Goal: Task Accomplishment & Management: Use online tool/utility

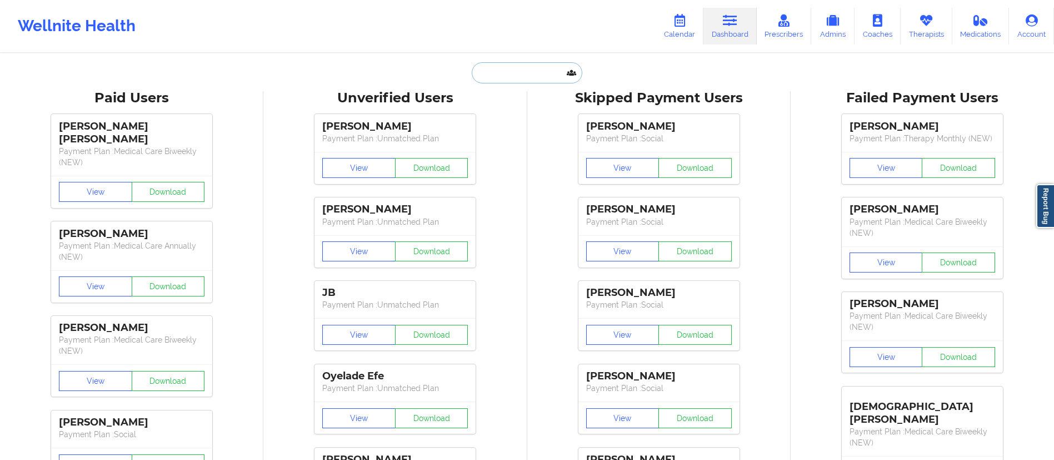
click at [515, 66] on input "text" at bounding box center [527, 72] width 110 height 21
paste input "[PERSON_NAME]"
type input "[PERSON_NAME]"
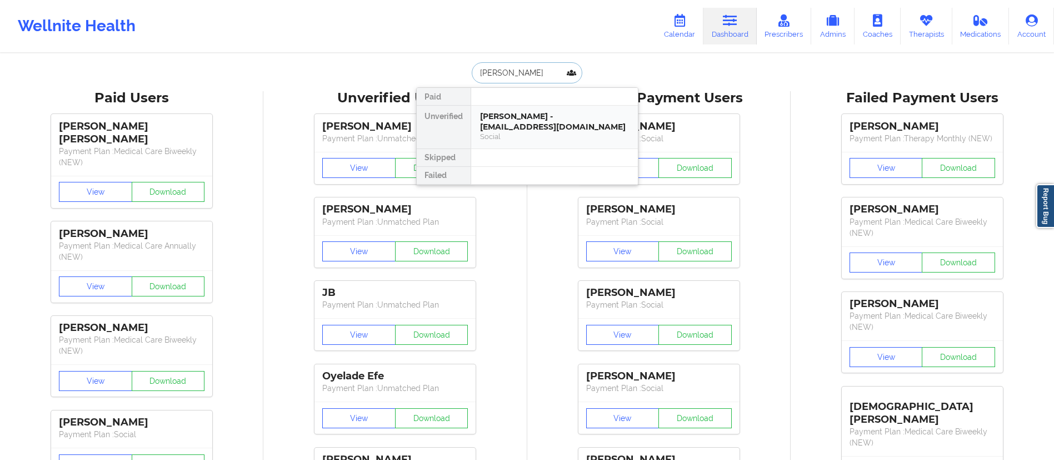
drag, startPoint x: 522, startPoint y: 105, endPoint x: 519, endPoint y: 114, distance: 10.0
click at [519, 114] on div "[PERSON_NAME] - [EMAIL_ADDRESS][DOMAIN_NAME]" at bounding box center [554, 121] width 149 height 21
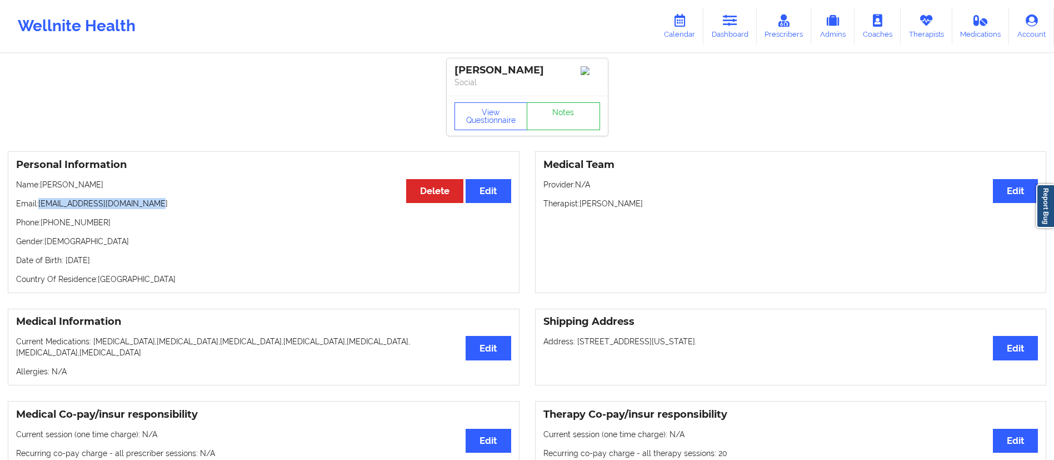
drag, startPoint x: 41, startPoint y: 207, endPoint x: 206, endPoint y: 197, distance: 165.3
click at [206, 197] on div "Personal Information Edit Delete Name: [PERSON_NAME] Email: [EMAIL_ADDRESS][DOM…" at bounding box center [264, 222] width 512 height 142
copy p "[EMAIL_ADDRESS][DOMAIN_NAME]"
drag, startPoint x: 691, startPoint y: 27, endPoint x: 656, endPoint y: 44, distance: 39.0
click at [691, 27] on link "Calendar" at bounding box center [680, 26] width 48 height 37
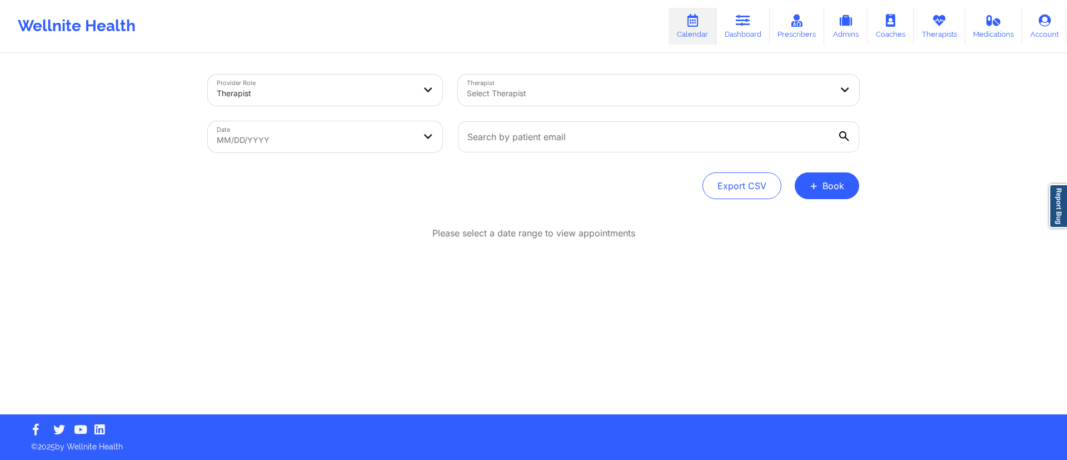
click at [331, 138] on body "Wellnite Health Calendar Dashboard Prescribers Admins Coaches Therapists Medica…" at bounding box center [533, 230] width 1067 height 460
select select "2025-8"
select select "2025-9"
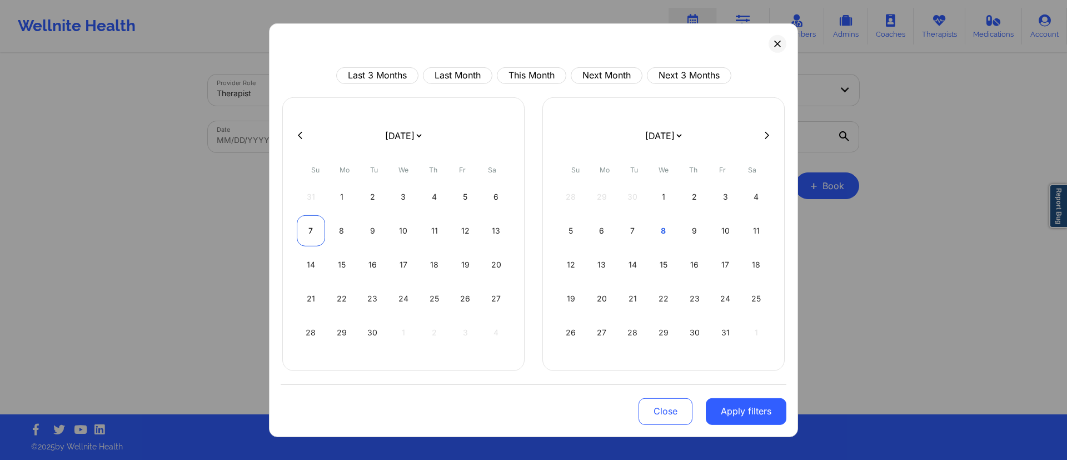
click at [321, 236] on div "7" at bounding box center [311, 229] width 28 height 31
select select "2025-8"
select select "2025-9"
select select "2025-8"
select select "2025-9"
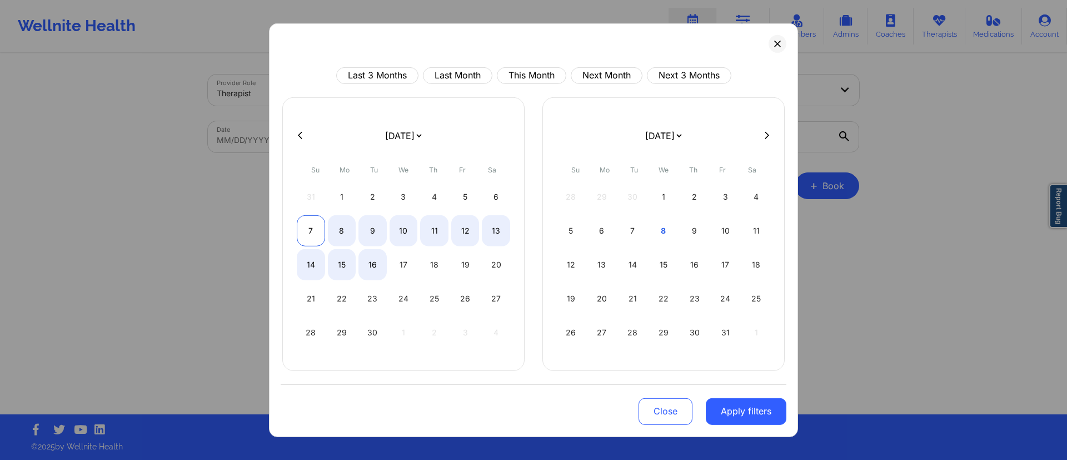
select select "2025-8"
select select "2025-9"
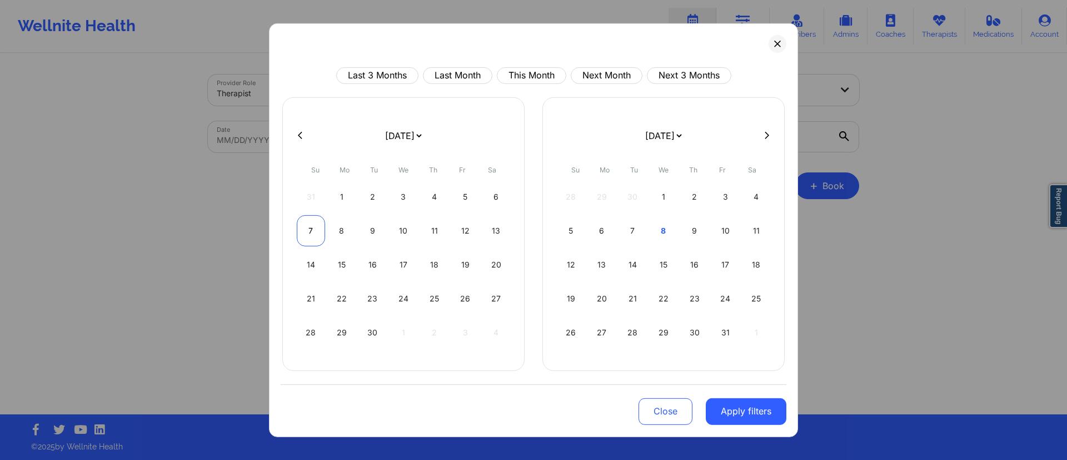
click at [305, 222] on div "7" at bounding box center [311, 229] width 28 height 31
select select "2025-8"
select select "2025-9"
click at [741, 407] on button "Apply filters" at bounding box center [746, 410] width 81 height 27
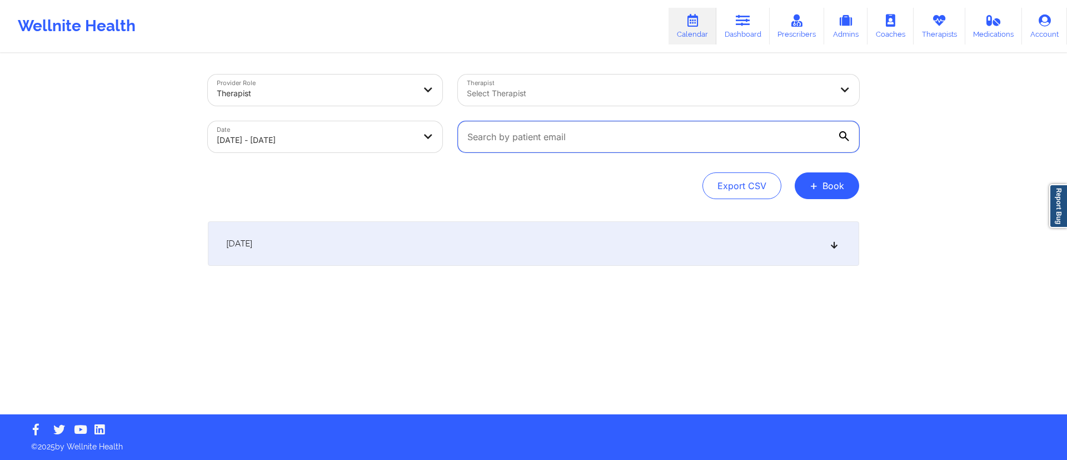
click at [554, 135] on input "text" at bounding box center [658, 136] width 401 height 31
paste input "[DOMAIN_NAME][EMAIL_ADDRESS][DOMAIN_NAME]"
type input "[DOMAIN_NAME][EMAIL_ADDRESS][DOMAIN_NAME]"
click at [542, 261] on div "[DATE]" at bounding box center [533, 243] width 651 height 44
select select "2025-8"
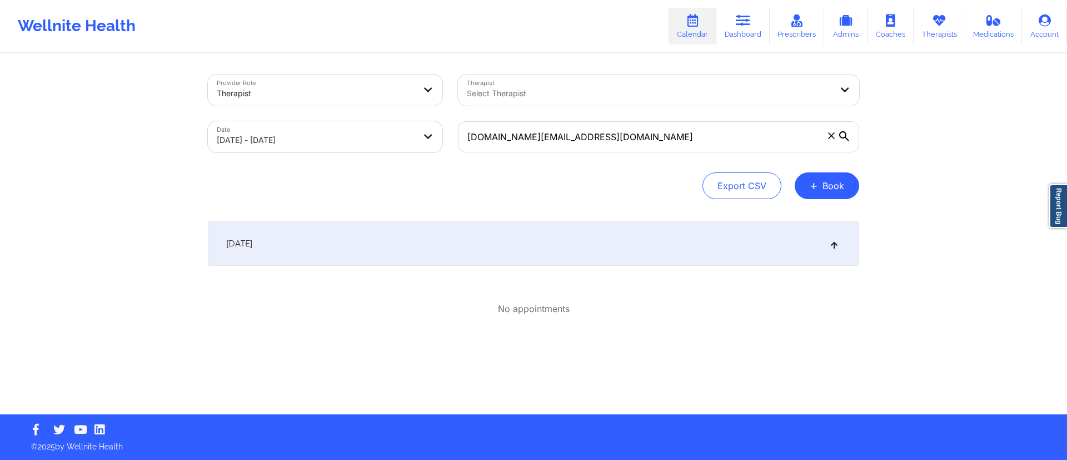
select select "2025-9"
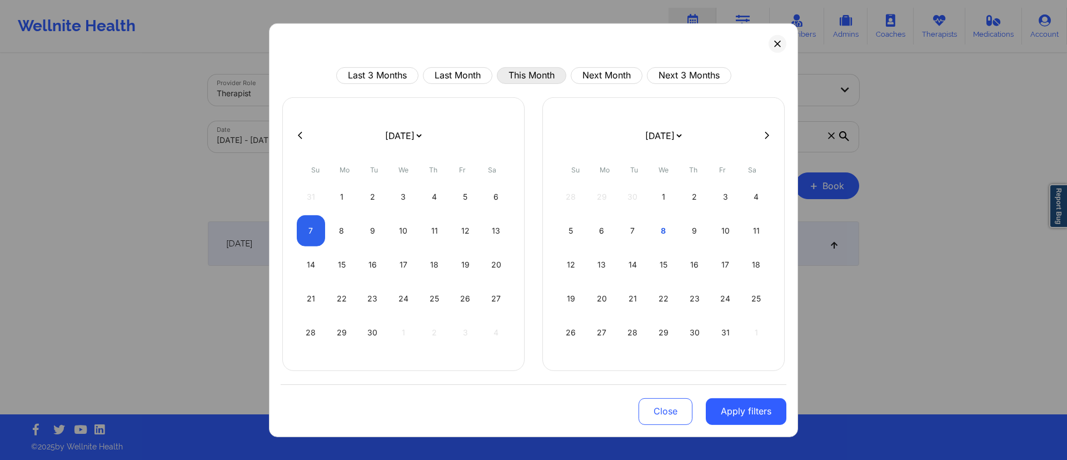
click at [513, 74] on button "This Month" at bounding box center [531, 75] width 69 height 17
select select "2025-9"
select select "2025-10"
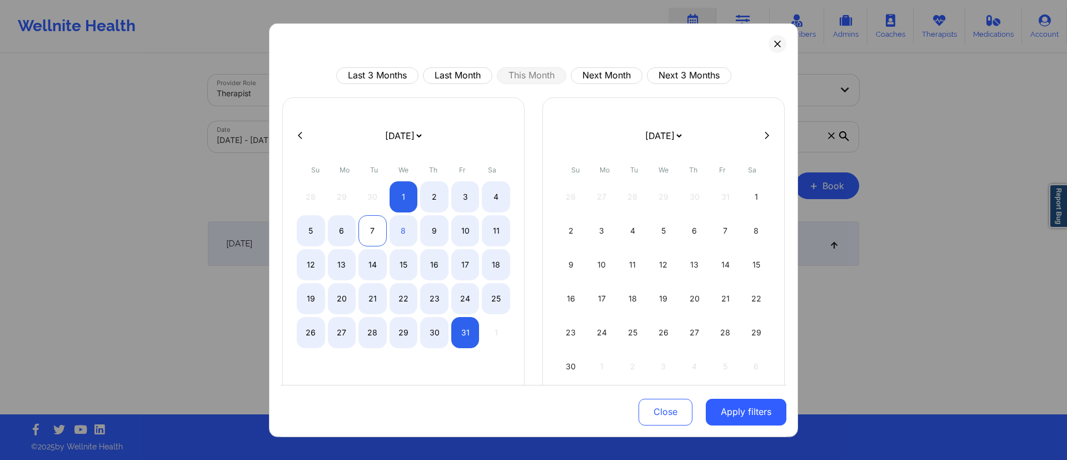
click at [368, 230] on div "7" at bounding box center [372, 229] width 28 height 31
select select "2025-9"
select select "2025-10"
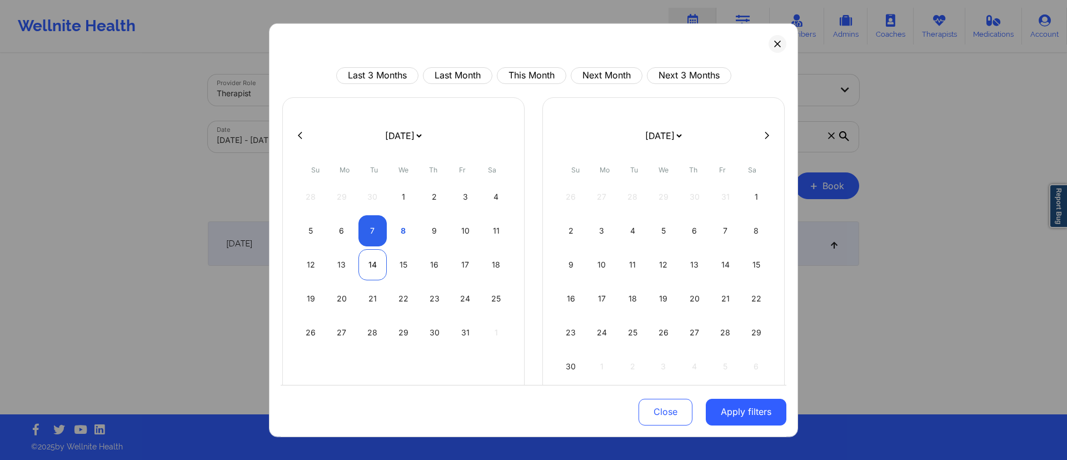
select select "2025-9"
select select "2025-10"
select select "2025-9"
select select "2025-10"
click at [373, 236] on div "7" at bounding box center [372, 229] width 28 height 31
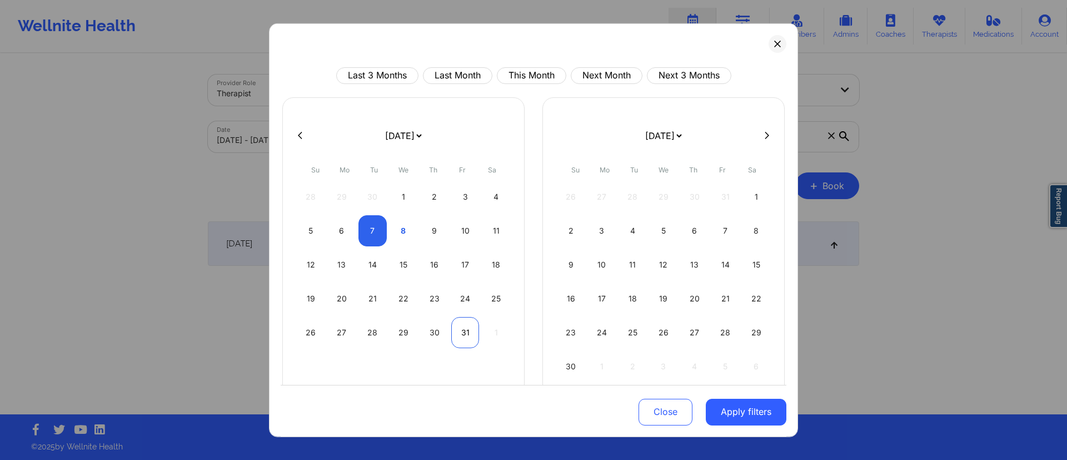
select select "2025-9"
select select "2025-10"
click at [730, 418] on button "Apply filters" at bounding box center [746, 411] width 81 height 27
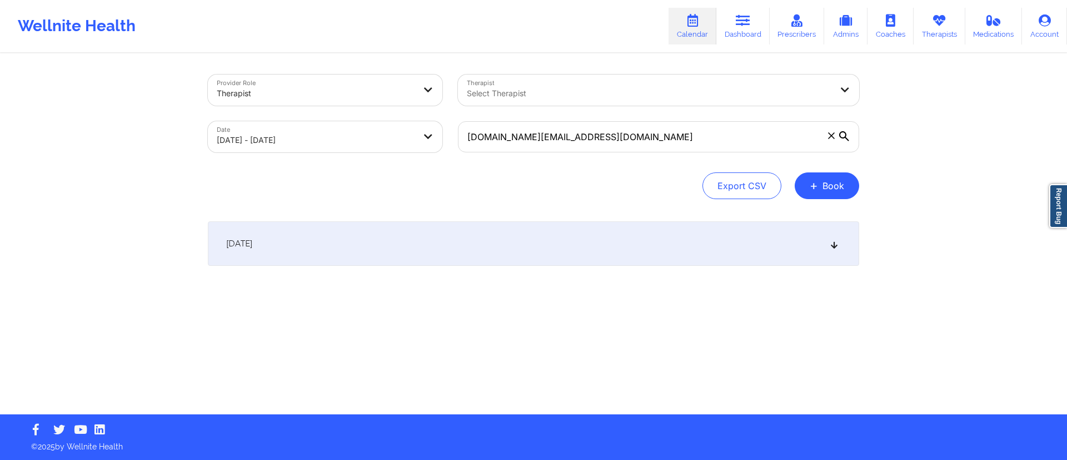
click at [466, 235] on div "[DATE]" at bounding box center [533, 243] width 651 height 44
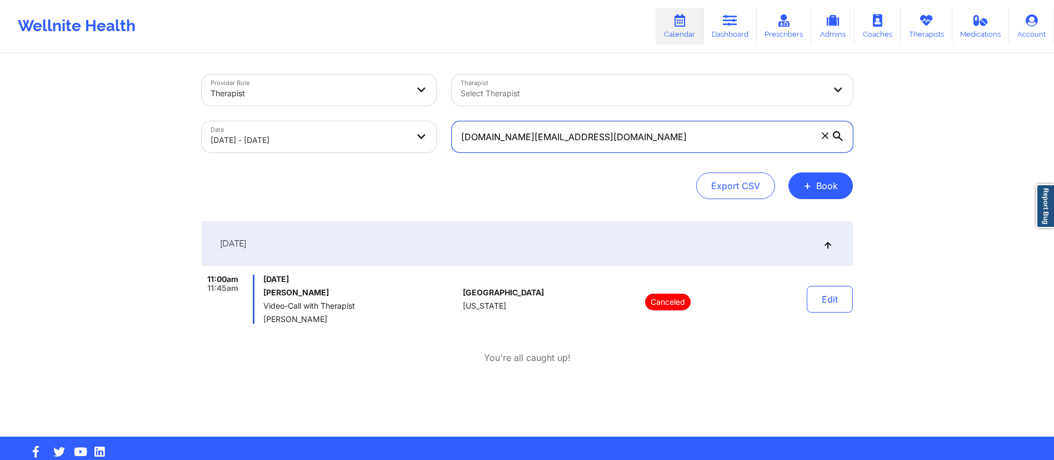
drag, startPoint x: 640, startPoint y: 135, endPoint x: 460, endPoint y: 145, distance: 180.9
click at [460, 145] on input "[DOMAIN_NAME][EMAIL_ADDRESS][DOMAIN_NAME]" at bounding box center [652, 136] width 401 height 31
paste input "thaotrantyler"
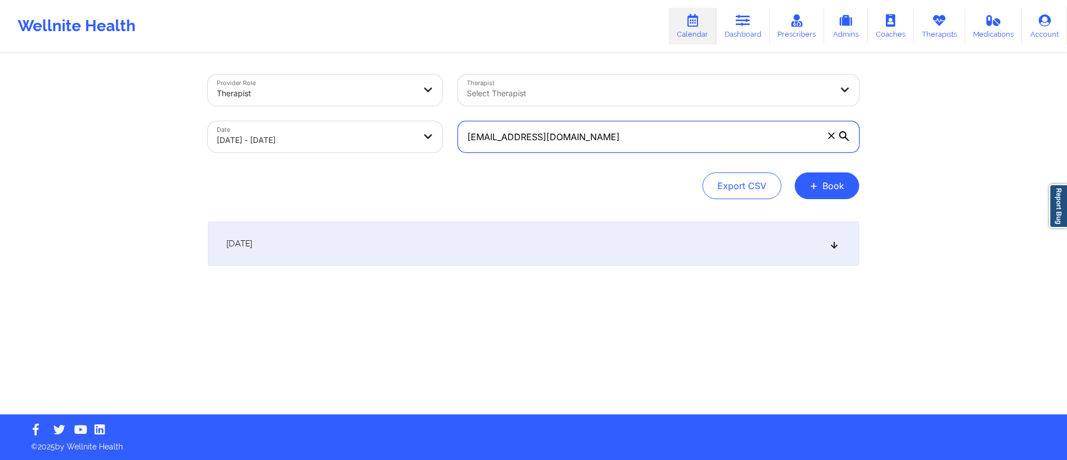
type input "[EMAIL_ADDRESS][DOMAIN_NAME]"
select select "2025-9"
select select "2025-10"
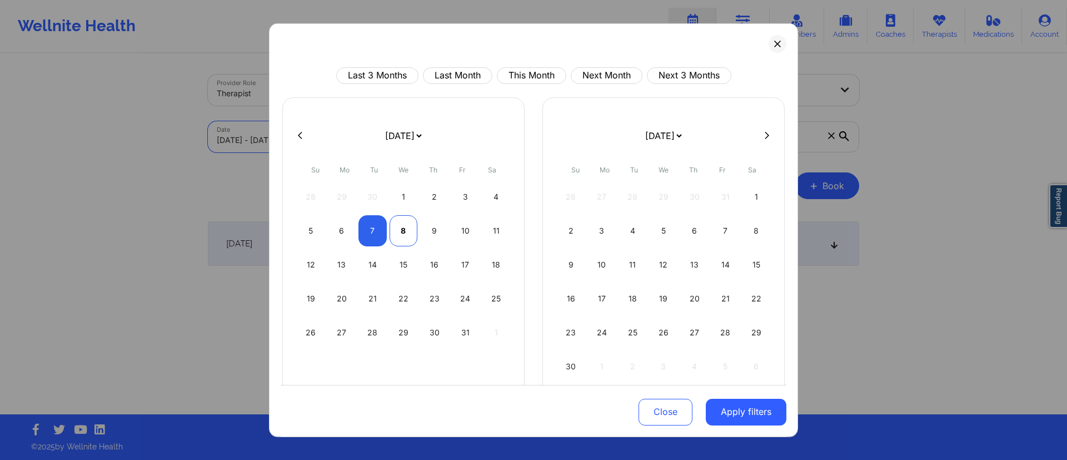
click at [406, 238] on div "8" at bounding box center [404, 229] width 28 height 31
select select "2025-9"
select select "2025-10"
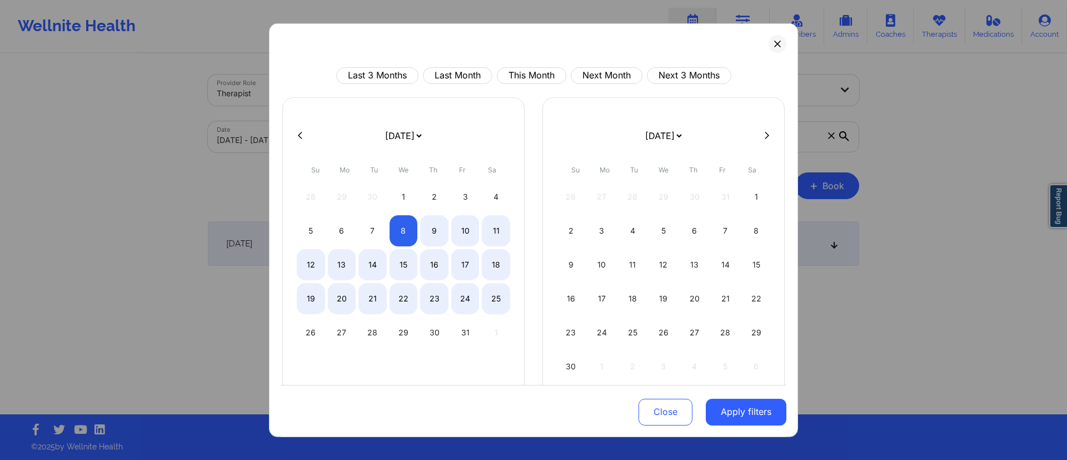
select select "2025-9"
select select "2025-10"
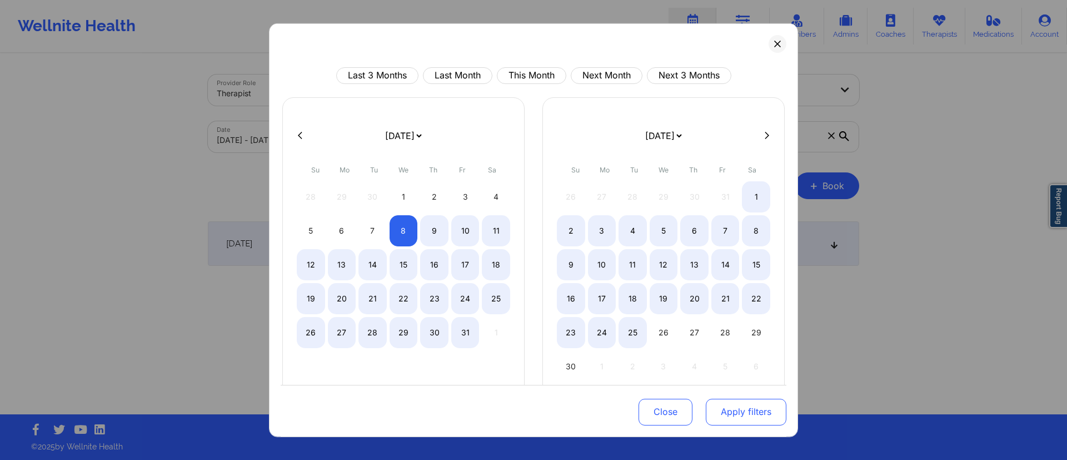
click at [738, 420] on button "Apply filters" at bounding box center [746, 411] width 81 height 27
select select "2025-9"
select select "2025-10"
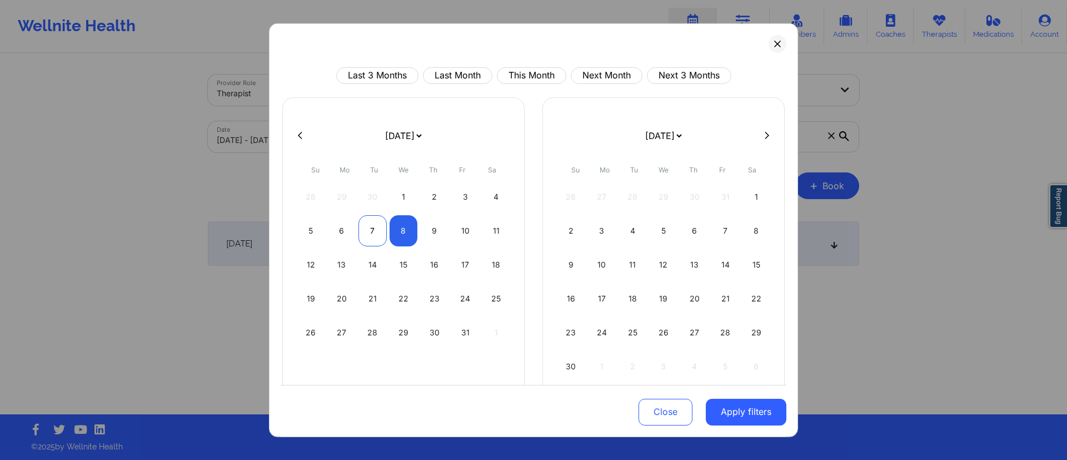
select select "2025-9"
select select "2025-10"
click at [378, 232] on div "7" at bounding box center [372, 229] width 28 height 31
select select "2025-9"
select select "2025-10"
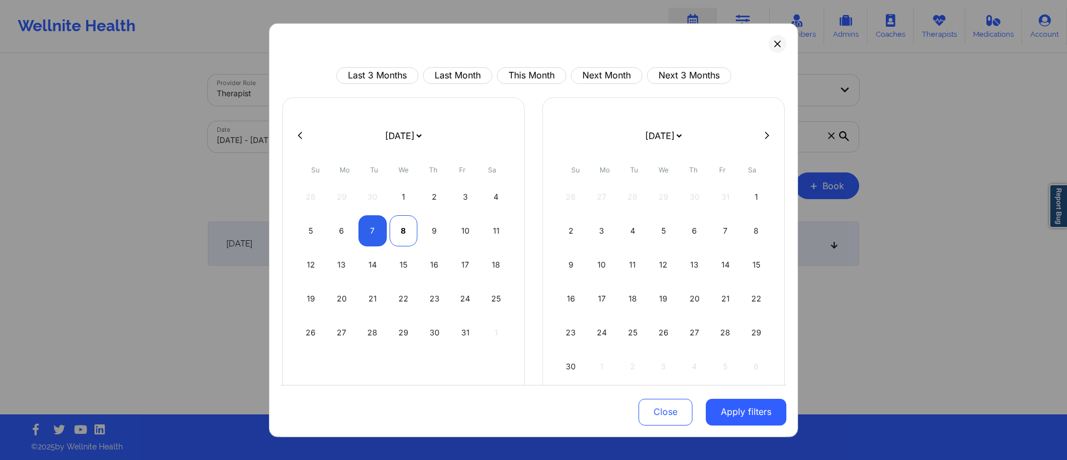
click at [407, 226] on div "8" at bounding box center [404, 229] width 28 height 31
select select "2025-9"
select select "2025-10"
click at [723, 408] on button "Apply filters" at bounding box center [746, 411] width 81 height 27
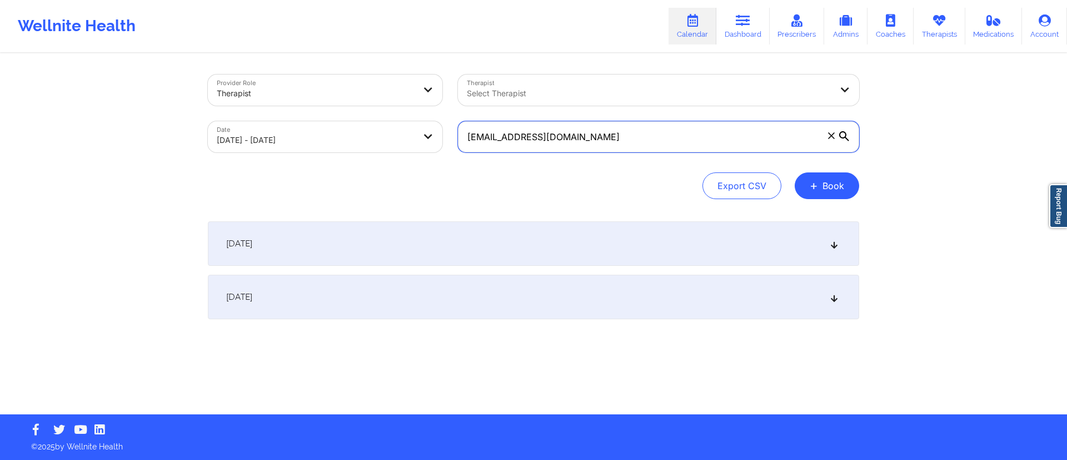
drag, startPoint x: 601, startPoint y: 138, endPoint x: 378, endPoint y: 148, distance: 223.1
click at [378, 148] on div "Provider Role Therapist Therapist Select Therapist Date [DATE] - [DATE] [EMAIL_…" at bounding box center [533, 113] width 667 height 93
click at [433, 293] on div "[DATE]" at bounding box center [533, 297] width 651 height 44
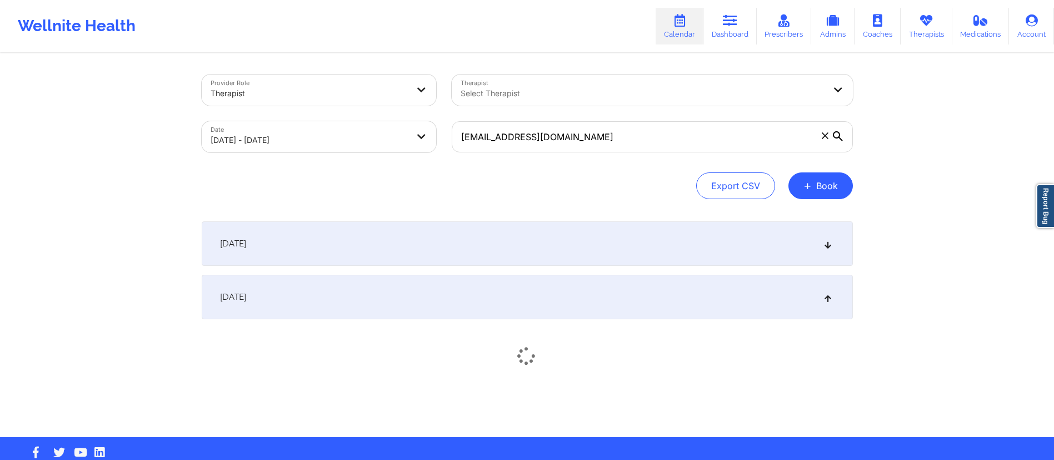
scroll to position [23, 0]
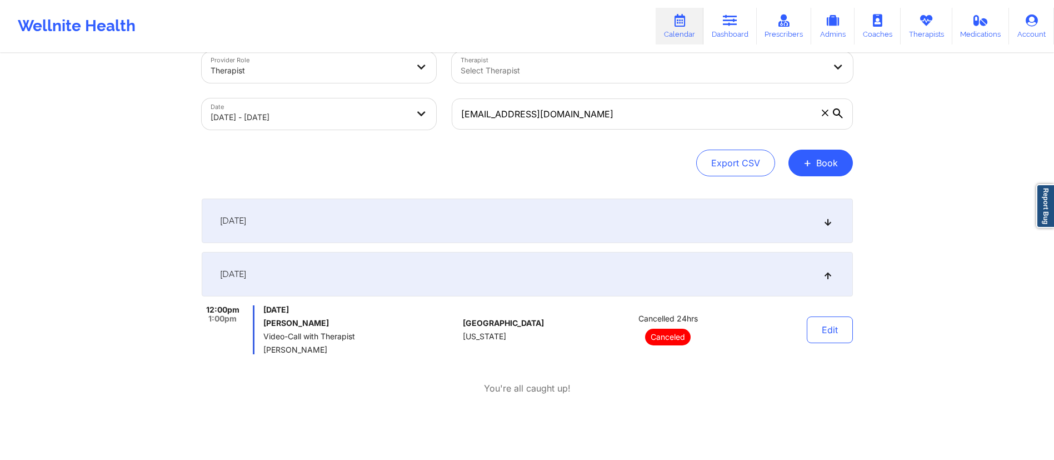
click at [468, 281] on div "[DATE]" at bounding box center [527, 274] width 651 height 44
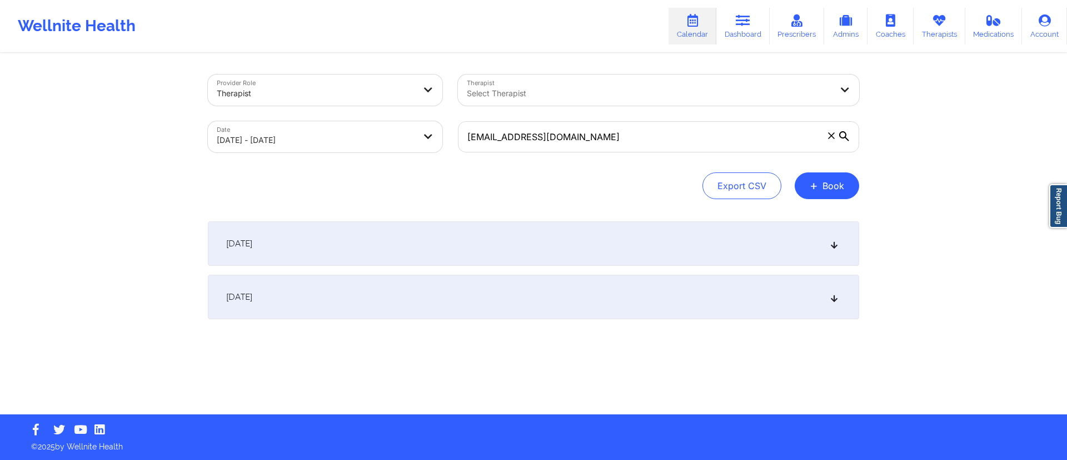
select select "2025-9"
select select "2025-10"
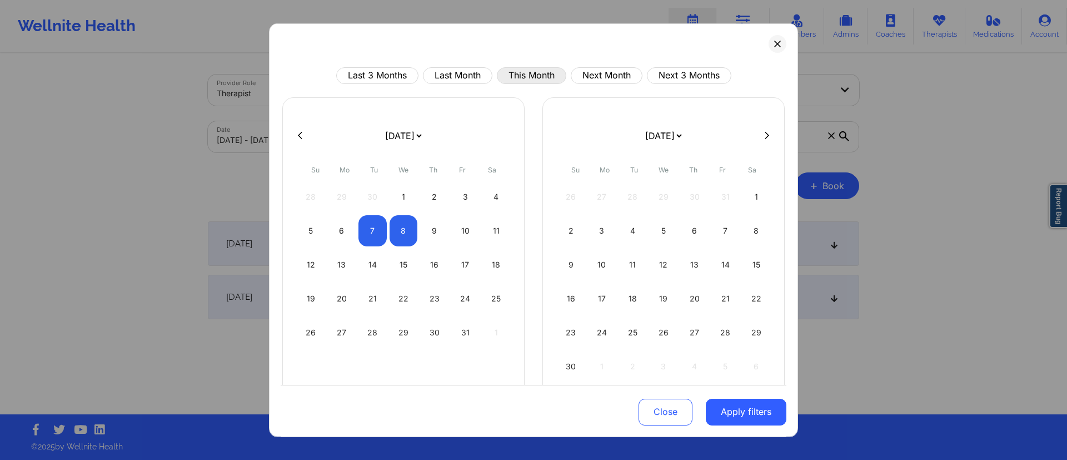
click at [521, 77] on button "This Month" at bounding box center [531, 75] width 69 height 17
select select "2025-9"
select select "2025-10"
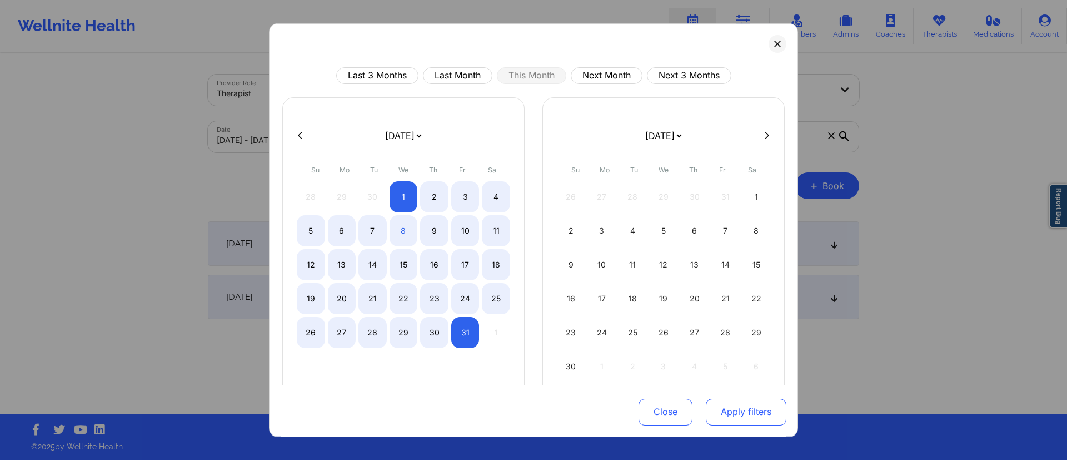
click at [730, 411] on button "Apply filters" at bounding box center [746, 411] width 81 height 27
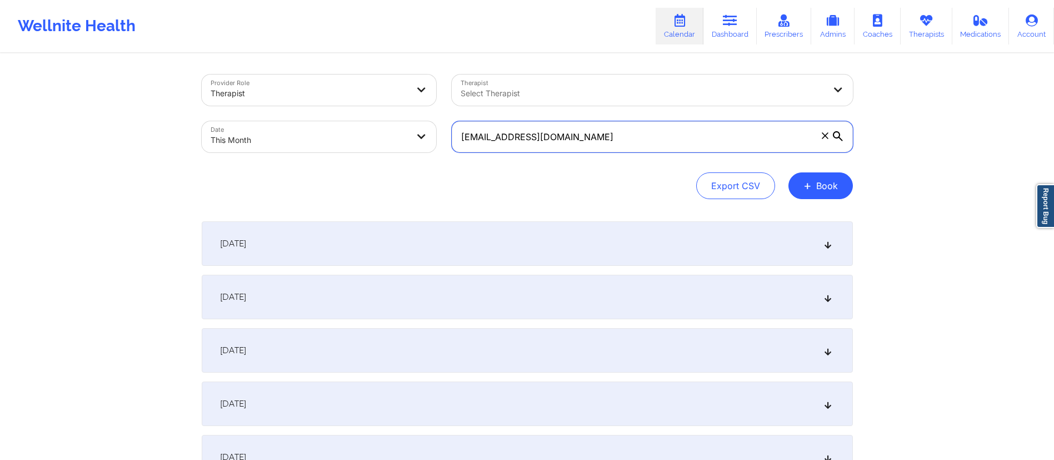
drag, startPoint x: 585, startPoint y: 127, endPoint x: 431, endPoint y: 147, distance: 155.8
click at [431, 147] on div "Provider Role Therapist Therapist Select Therapist Date This Month [EMAIL_ADDRE…" at bounding box center [527, 113] width 667 height 93
paste input "bigcurtis44@ao"
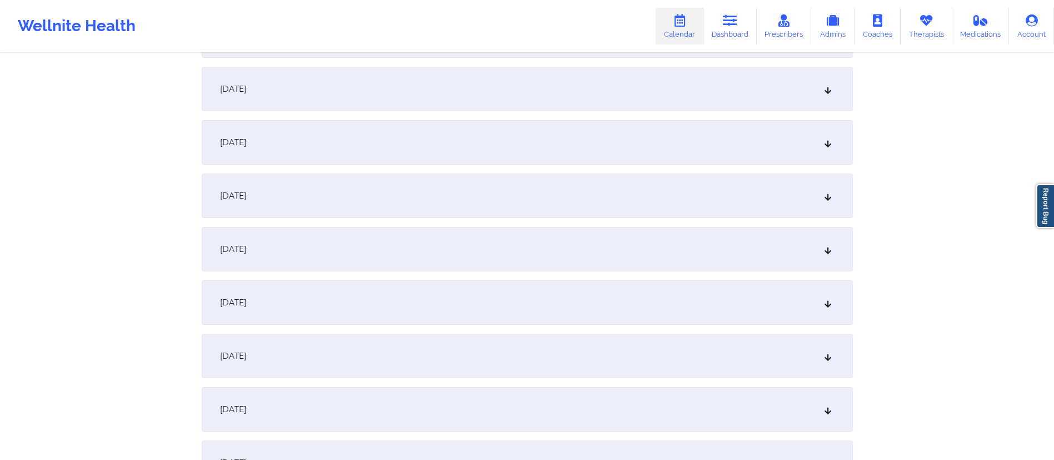
scroll to position [422, 0]
click at [337, 193] on div "[DATE]" at bounding box center [527, 195] width 651 height 44
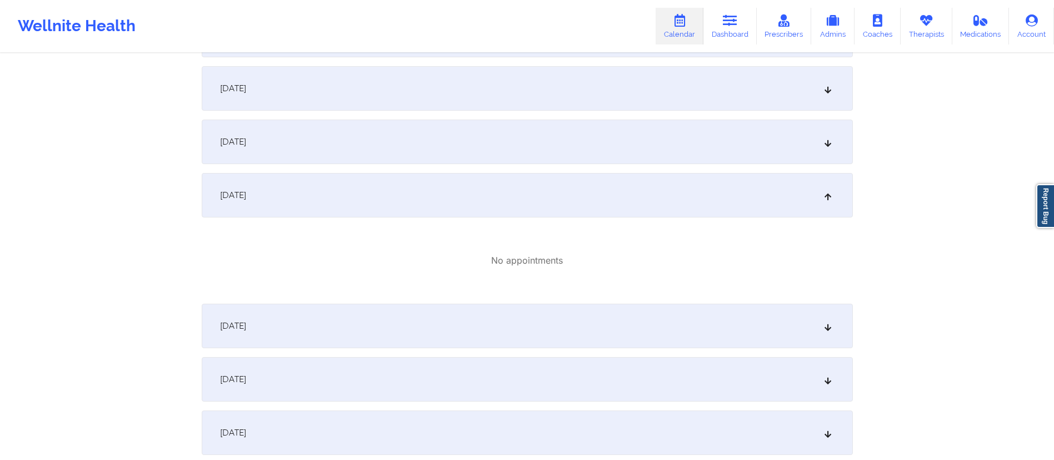
click at [495, 201] on div "[DATE]" at bounding box center [527, 195] width 651 height 44
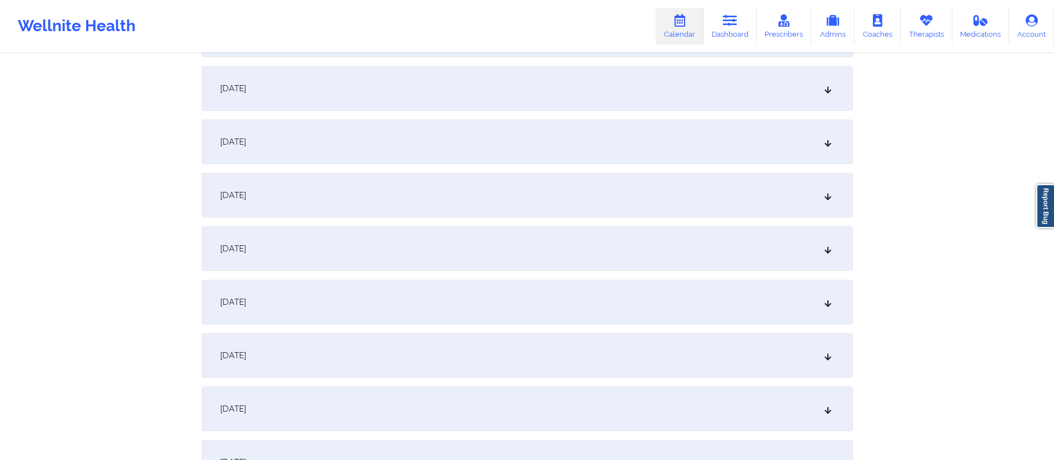
scroll to position [0, 0]
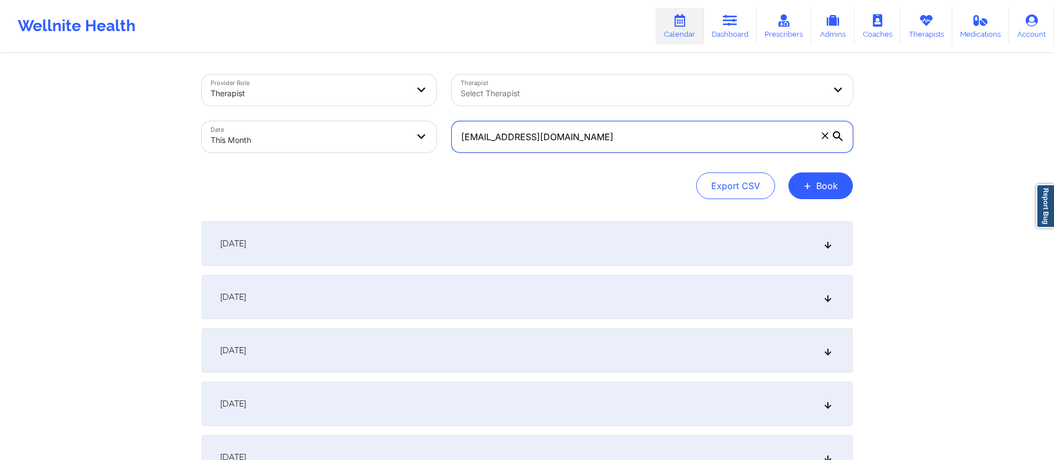
drag, startPoint x: 596, startPoint y: 133, endPoint x: 352, endPoint y: 174, distance: 246.8
click at [352, 174] on div "Provider Role Therapist Therapist Select Therapist Date This Month [EMAIL_ADDRE…" at bounding box center [527, 136] width 651 height 124
paste input "erickaguirre677@gmai"
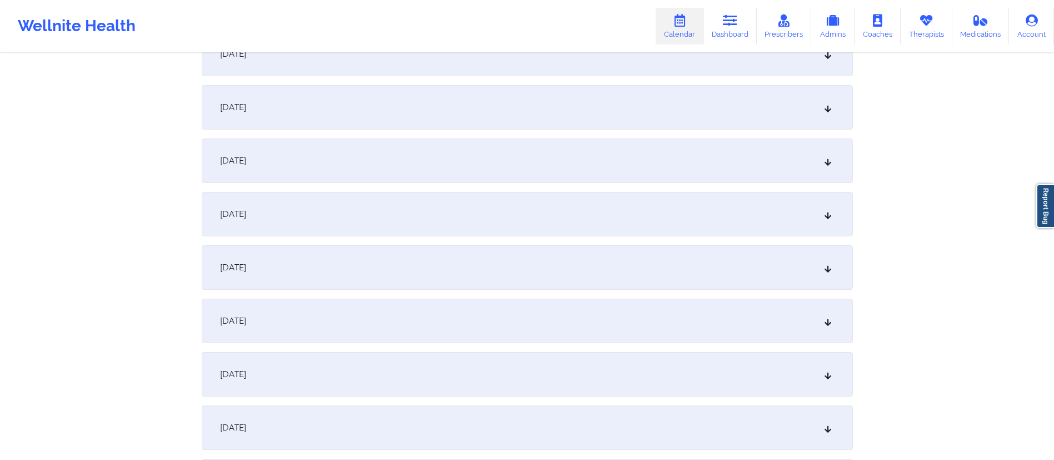
scroll to position [297, 0]
click at [328, 272] on div "[DATE]" at bounding box center [527, 267] width 651 height 44
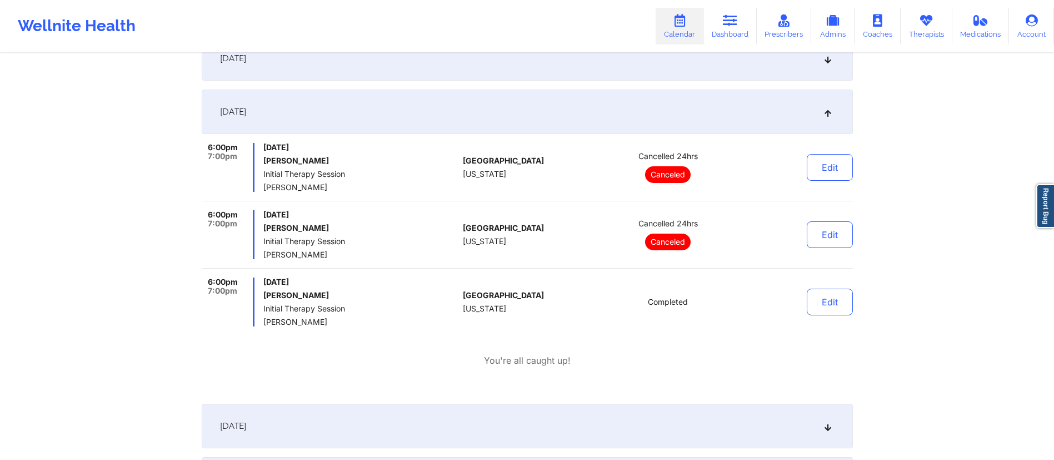
scroll to position [0, 0]
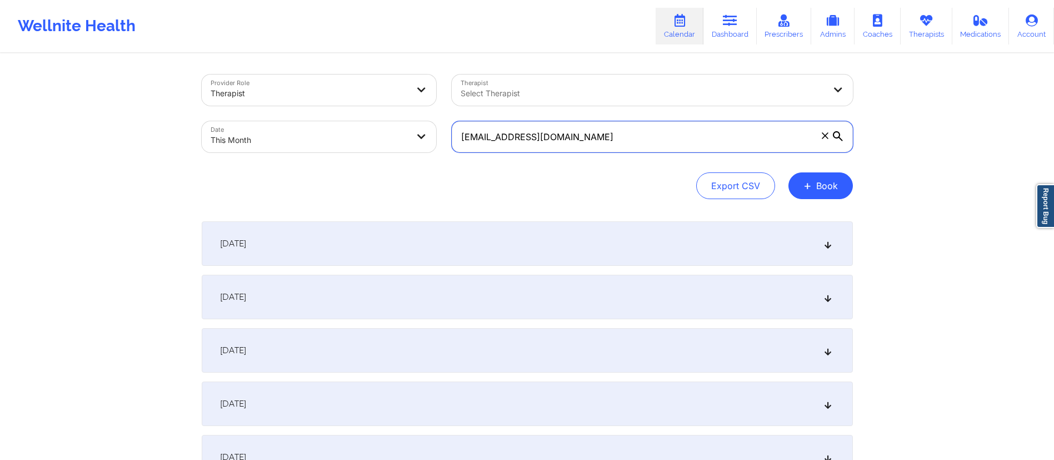
drag, startPoint x: 591, startPoint y: 138, endPoint x: 431, endPoint y: 149, distance: 160.4
click at [431, 149] on div "Provider Role Therapist Therapist Select Therapist Date This Month [EMAIL_ADDRE…" at bounding box center [527, 113] width 667 height 93
paste input "nreinhardt11"
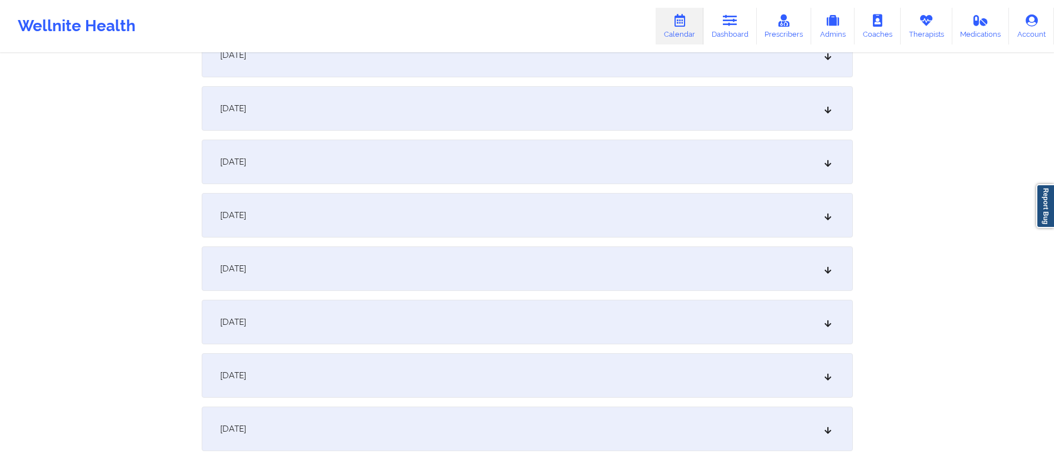
scroll to position [295, 0]
click at [369, 270] on div "[DATE]" at bounding box center [527, 269] width 651 height 44
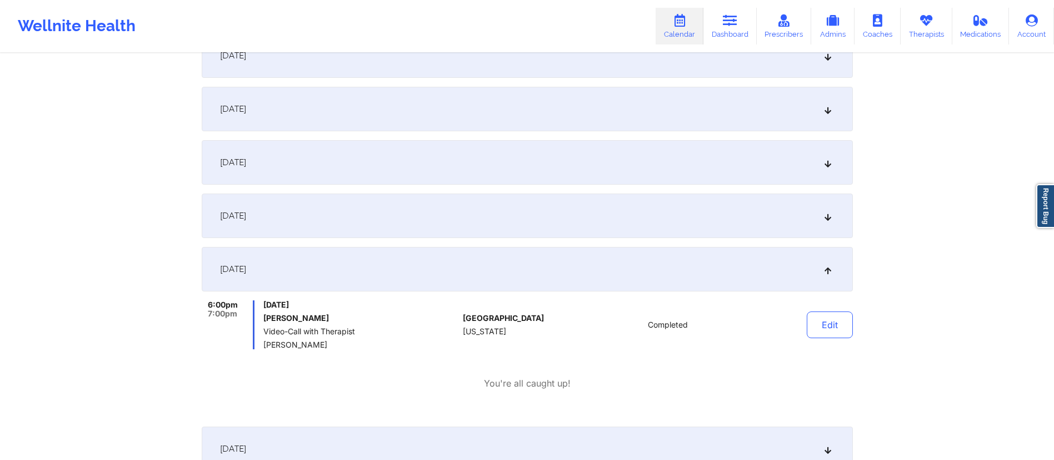
click at [429, 281] on div "[DATE]" at bounding box center [527, 269] width 651 height 44
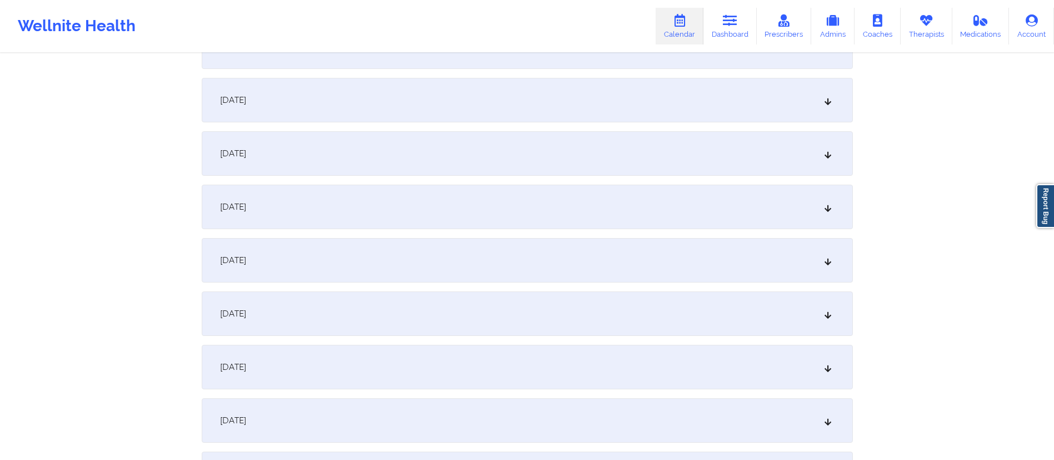
scroll to position [0, 0]
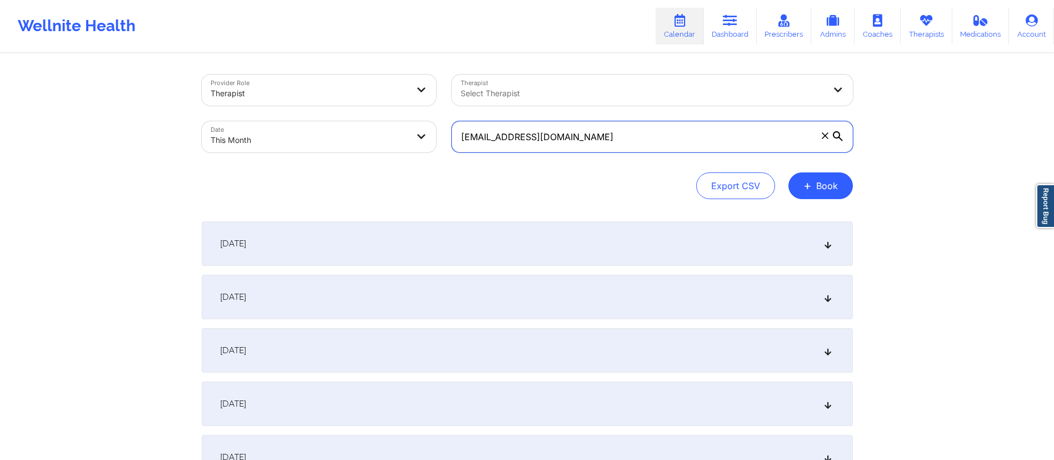
drag, startPoint x: 601, startPoint y: 127, endPoint x: 407, endPoint y: 137, distance: 194.2
click at [407, 137] on div "Provider Role Therapist Therapist Select Therapist Date This Month [EMAIL_ADDRE…" at bounding box center [527, 113] width 667 height 93
paste input "gibrangarciadlr"
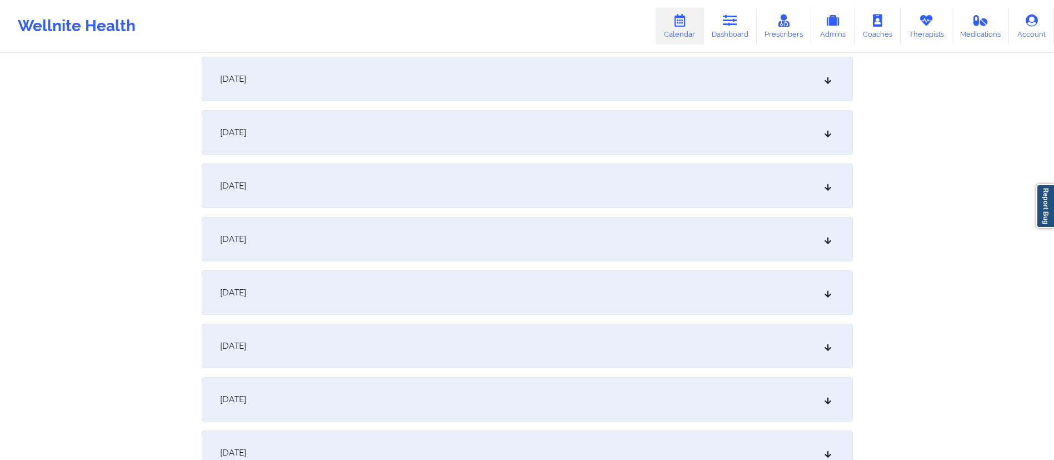
scroll to position [272, 0]
click at [357, 350] on div "[DATE]" at bounding box center [527, 345] width 651 height 44
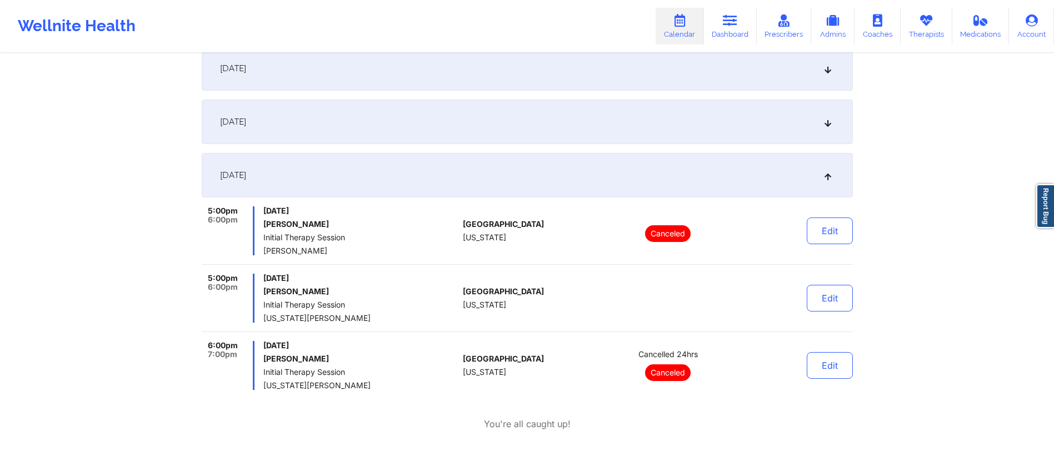
scroll to position [443, 0]
click at [488, 172] on div "[DATE]" at bounding box center [527, 174] width 651 height 44
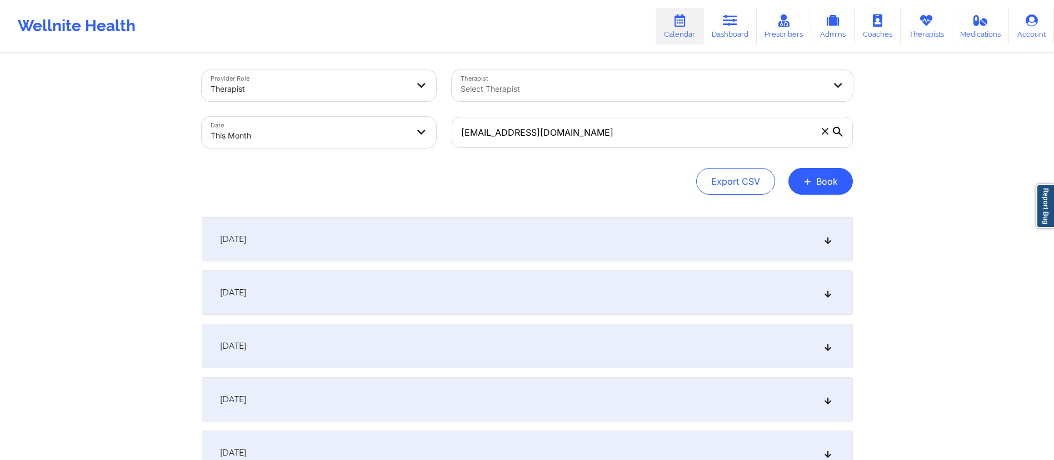
scroll to position [0, 0]
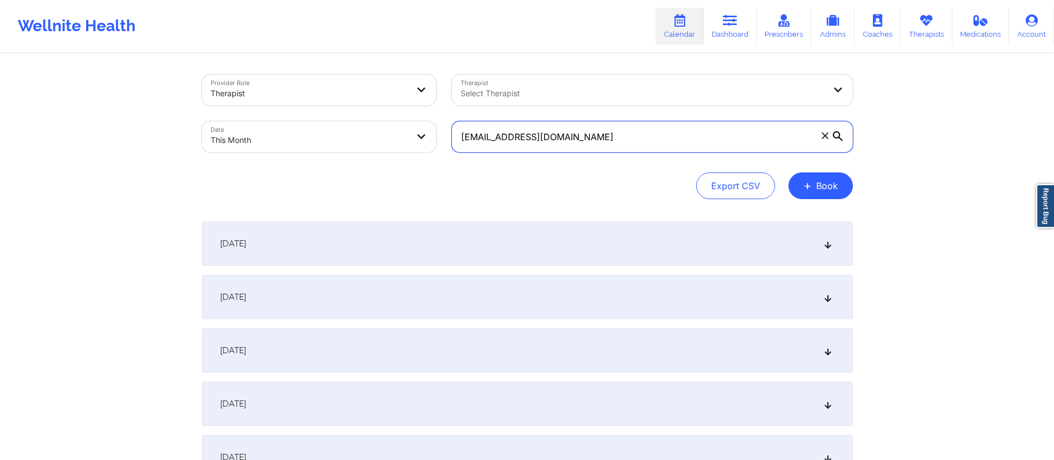
drag, startPoint x: 595, startPoint y: 135, endPoint x: 426, endPoint y: 151, distance: 169.7
click at [425, 157] on div "Provider Role Therapist Therapist Select Therapist Date This Month [EMAIL_ADDRE…" at bounding box center [527, 113] width 667 height 93
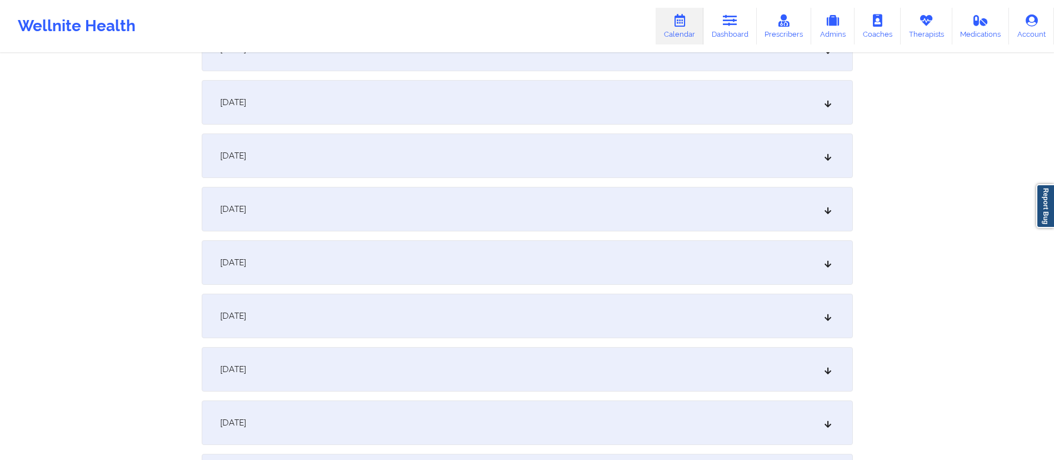
scroll to position [302, 0]
click at [427, 323] on div "[DATE]" at bounding box center [527, 315] width 651 height 44
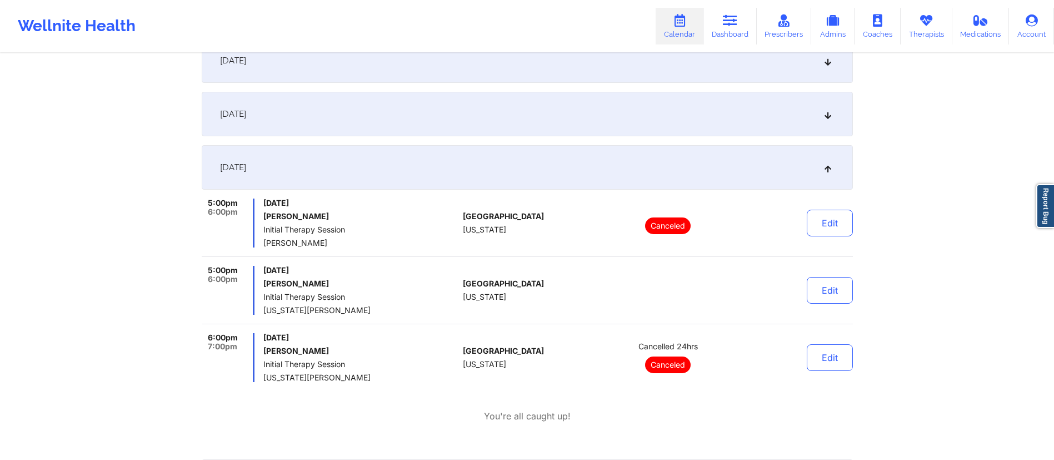
scroll to position [0, 0]
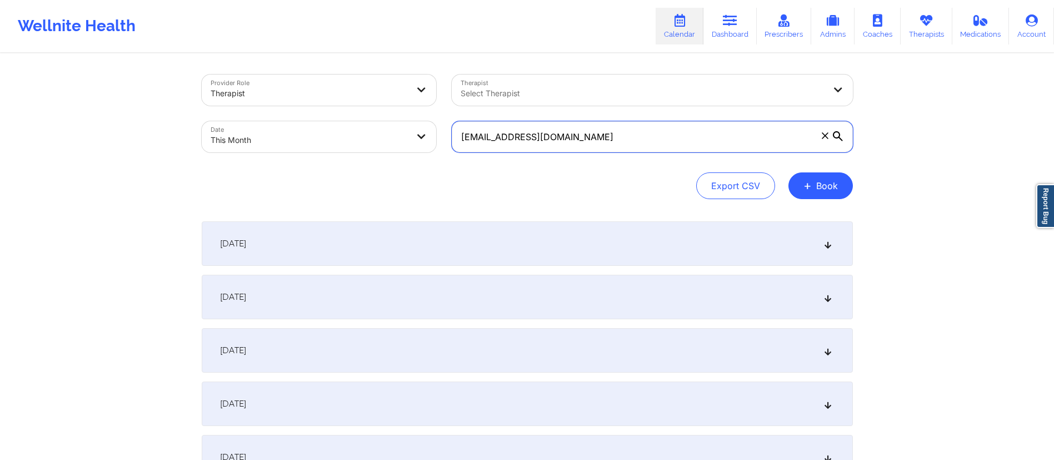
drag, startPoint x: 592, startPoint y: 129, endPoint x: 395, endPoint y: 137, distance: 198.0
click at [395, 137] on div "Provider Role Therapist Therapist Select Therapist Date This Month [EMAIL_ADDRE…" at bounding box center [527, 113] width 667 height 93
paste input "thaotrantyle"
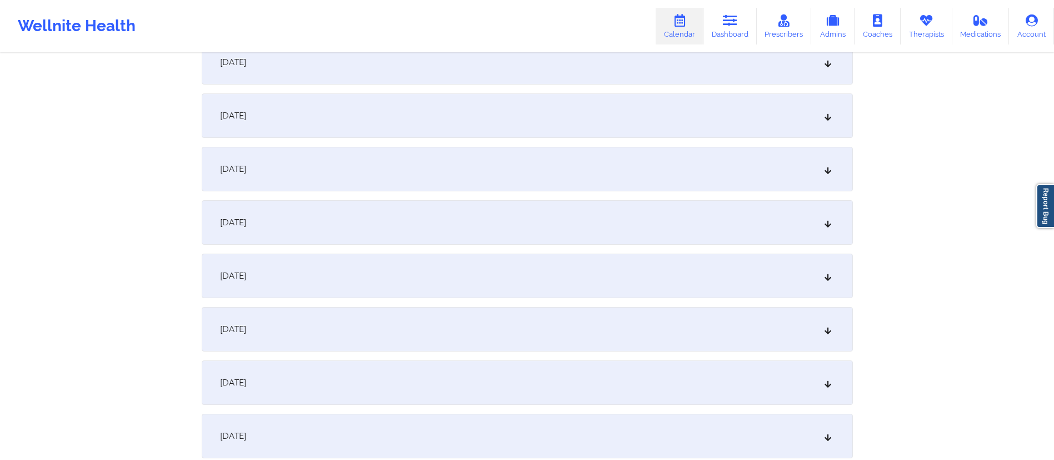
scroll to position [327, 0]
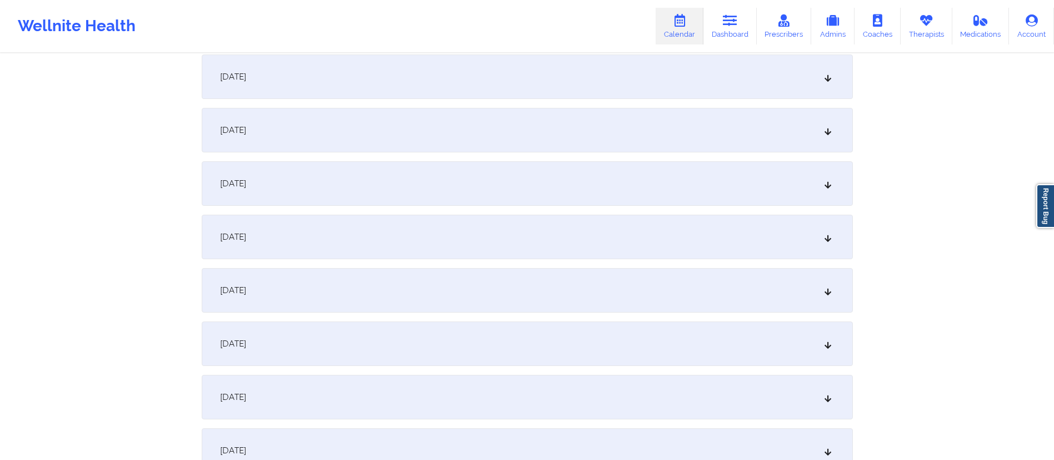
click at [441, 292] on div "[DATE]" at bounding box center [527, 290] width 651 height 44
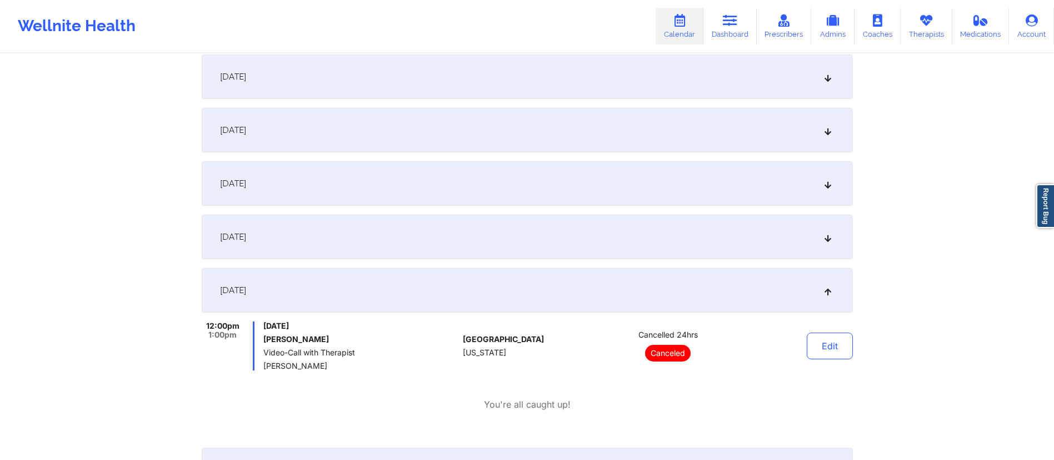
scroll to position [0, 0]
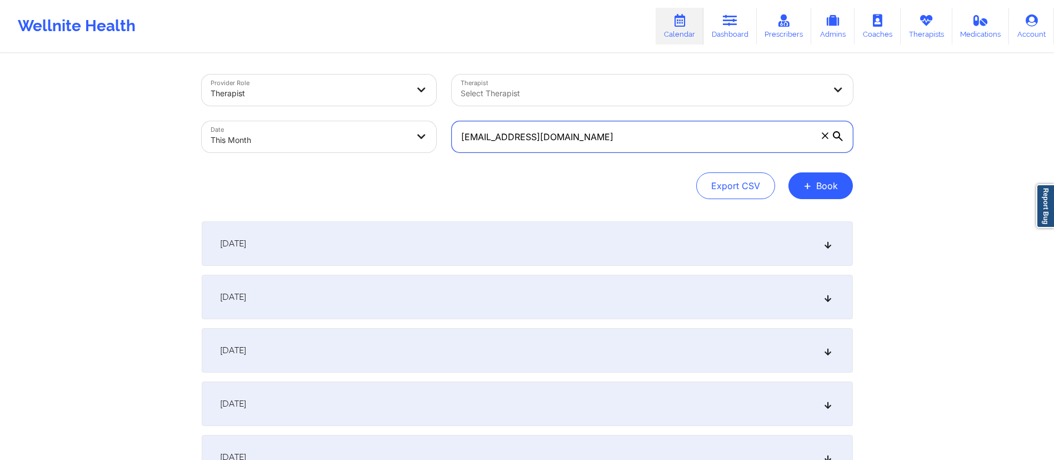
drag, startPoint x: 578, startPoint y: 138, endPoint x: 422, endPoint y: 144, distance: 156.8
click at [422, 144] on div "Provider Role Therapist Therapist Select Therapist Date This Month [EMAIL_ADDRE…" at bounding box center [527, 113] width 667 height 93
paste input "bigcurtis44@ao"
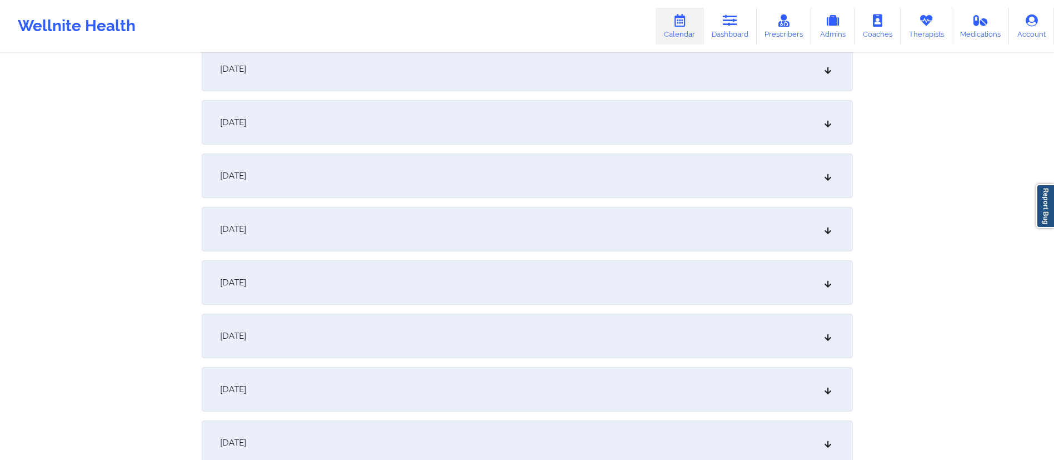
scroll to position [540, 0]
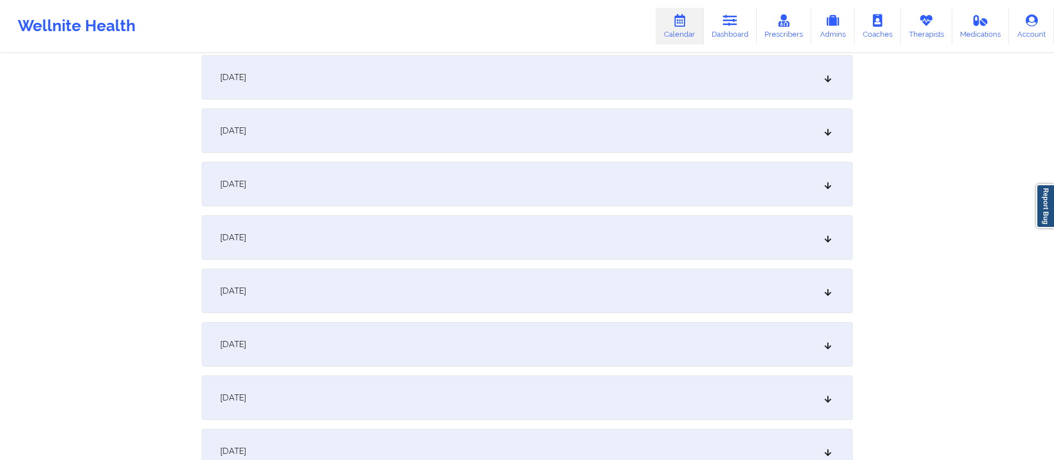
type input "[EMAIL_ADDRESS][DOMAIN_NAME]"
click at [467, 87] on div "[DATE]" at bounding box center [527, 77] width 651 height 44
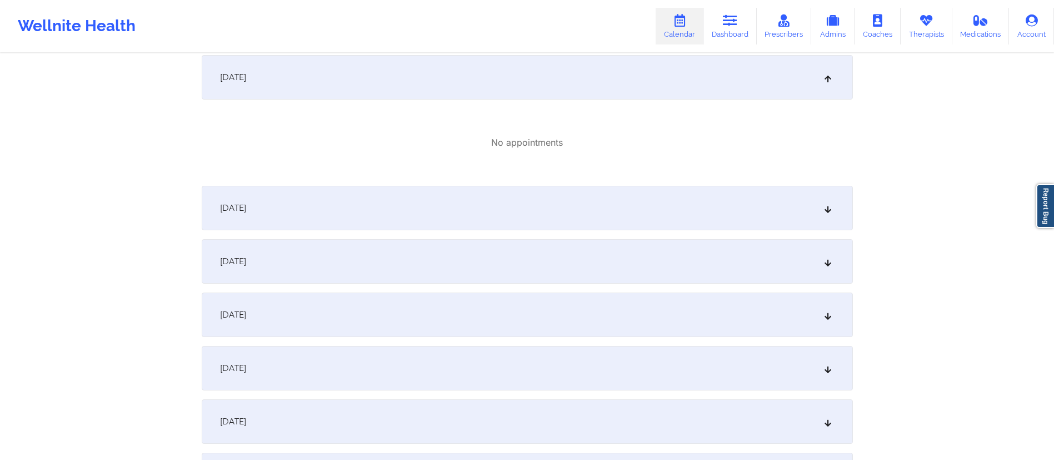
click at [432, 216] on div "[DATE]" at bounding box center [527, 208] width 651 height 44
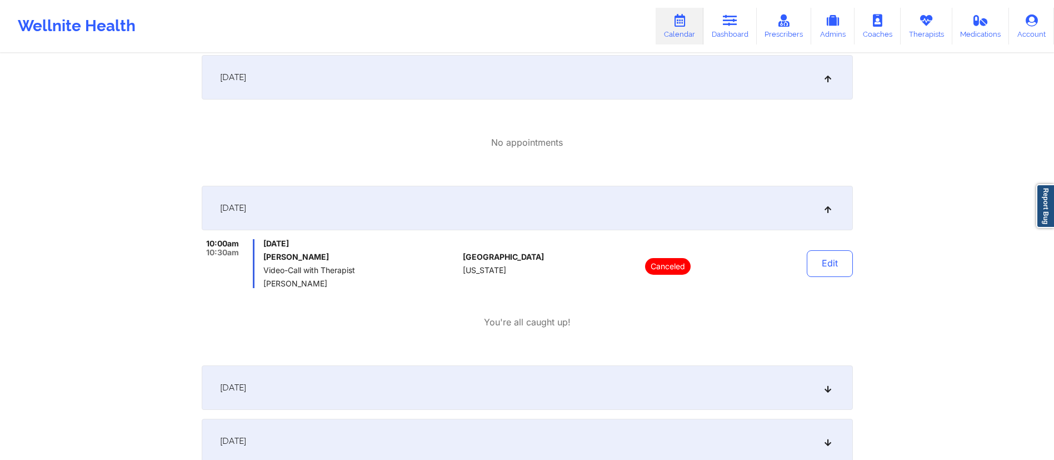
click at [612, 198] on div "[DATE]" at bounding box center [527, 208] width 651 height 44
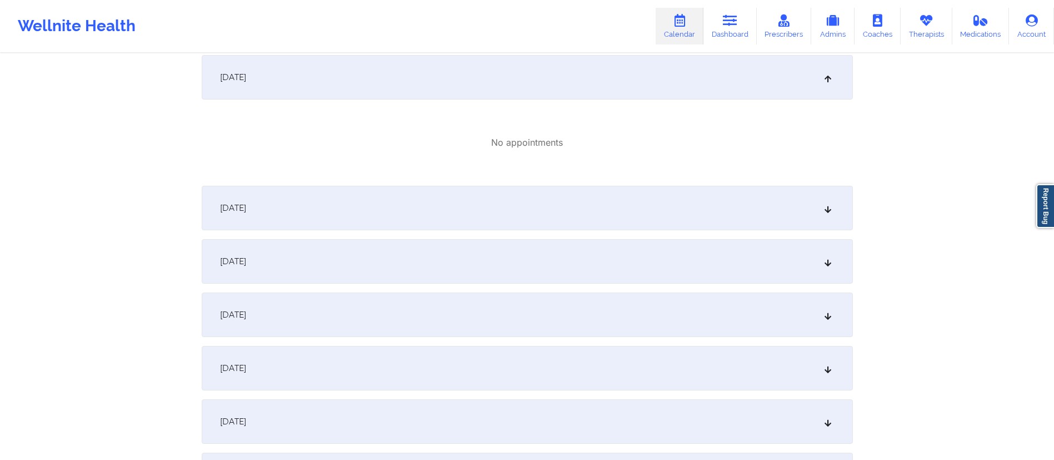
click at [536, 84] on div "[DATE]" at bounding box center [527, 77] width 651 height 44
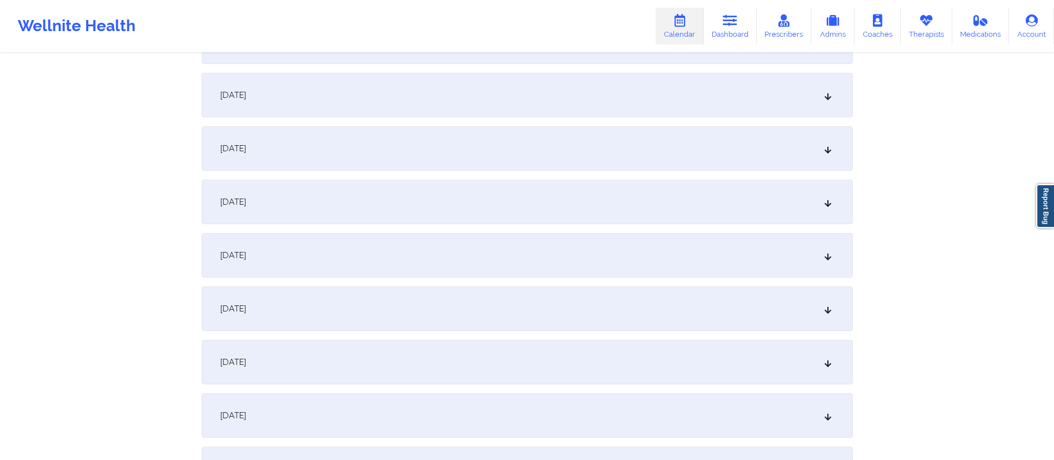
scroll to position [308, 0]
